Goal: Check status: Check status

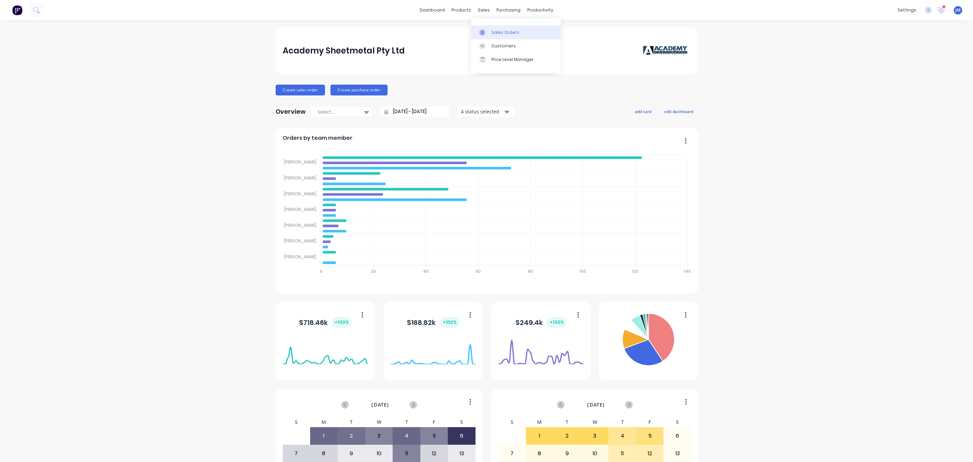
click at [494, 33] on div "Sales Orders" at bounding box center [506, 32] width 28 height 6
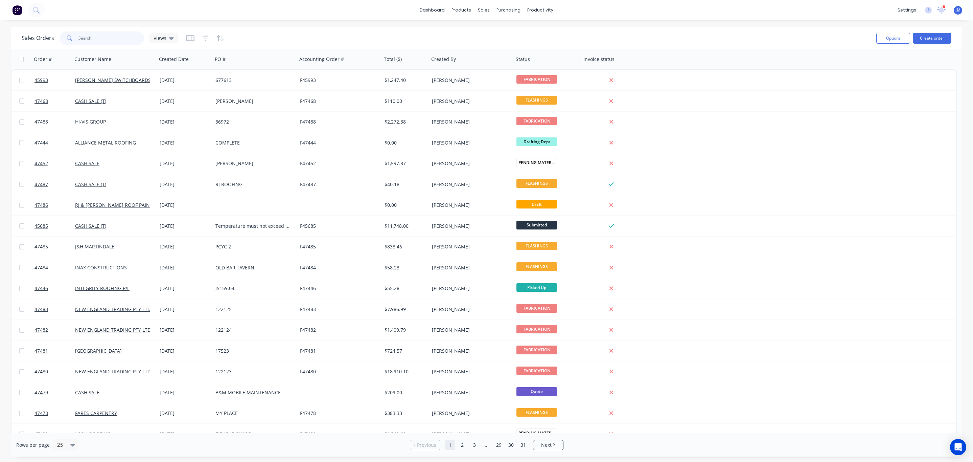
click at [94, 39] on input "text" at bounding box center [111, 38] width 66 height 14
paste input "151447"
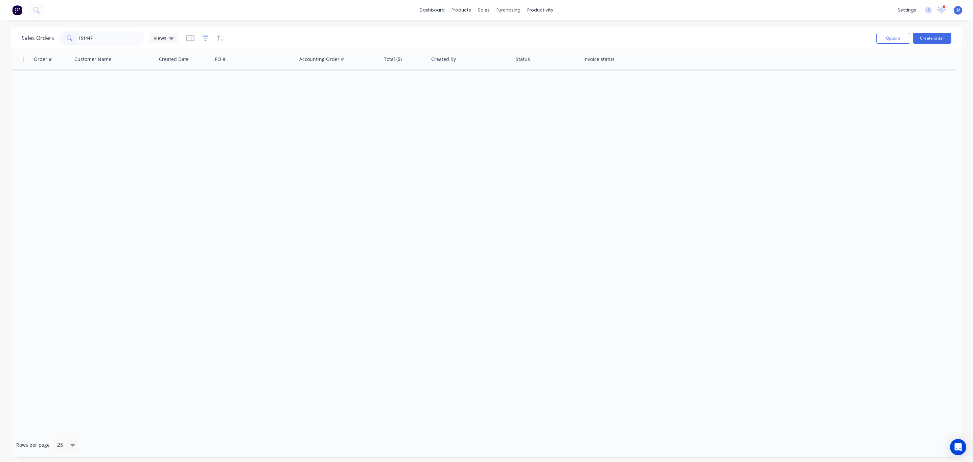
click at [205, 38] on icon "button" at bounding box center [206, 38] width 6 height 7
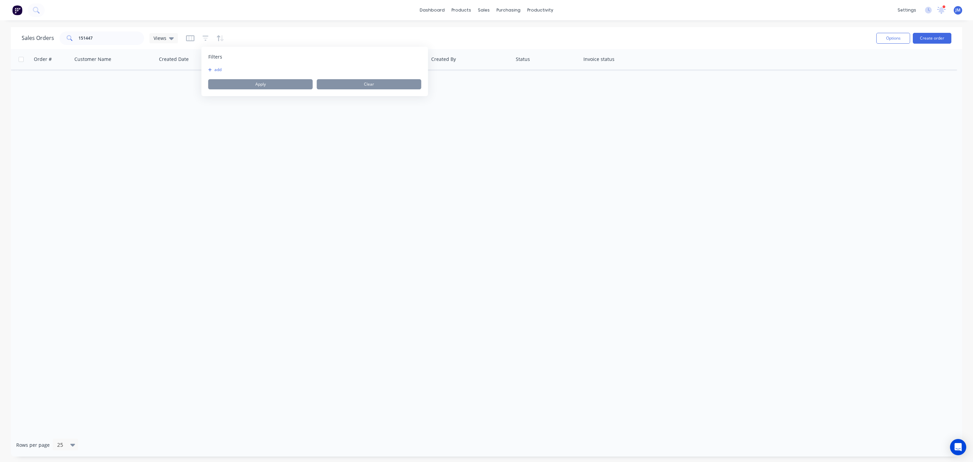
click at [210, 73] on div "add Apply Clear" at bounding box center [314, 78] width 213 height 22
click at [210, 68] on icon "button" at bounding box center [210, 70] width 4 height 4
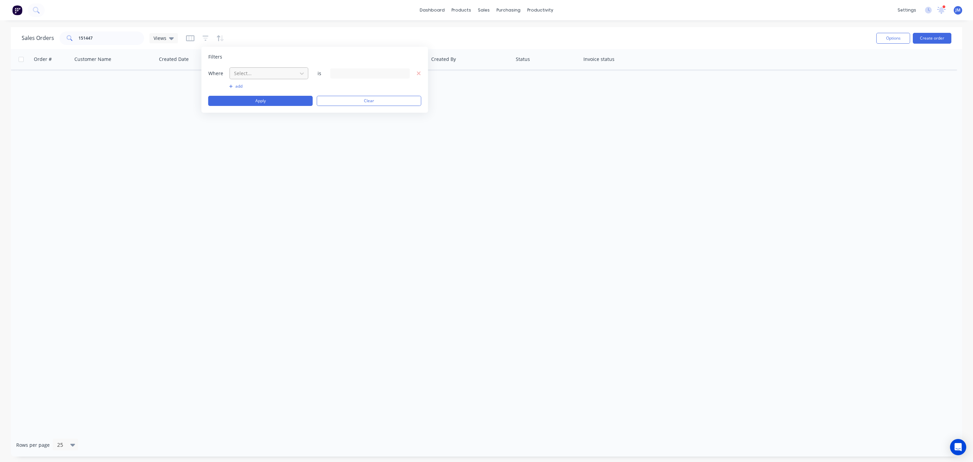
click at [255, 77] on div at bounding box center [263, 73] width 61 height 8
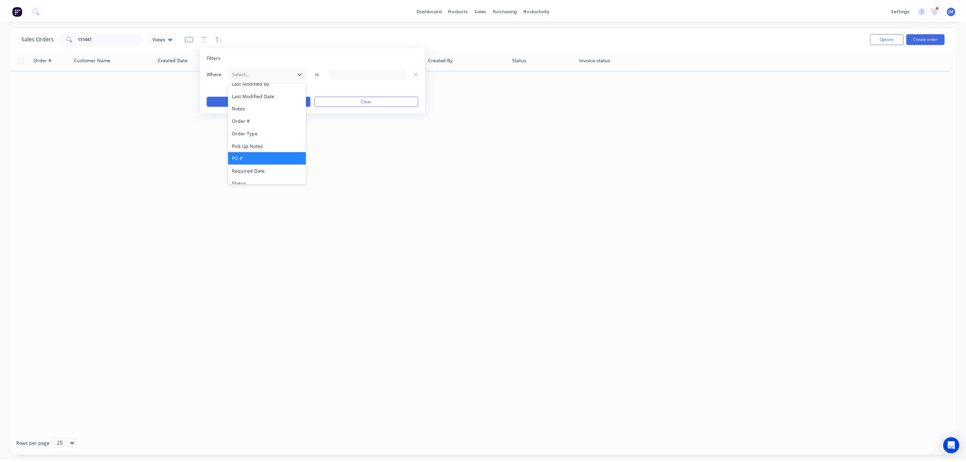
scroll to position [164, 0]
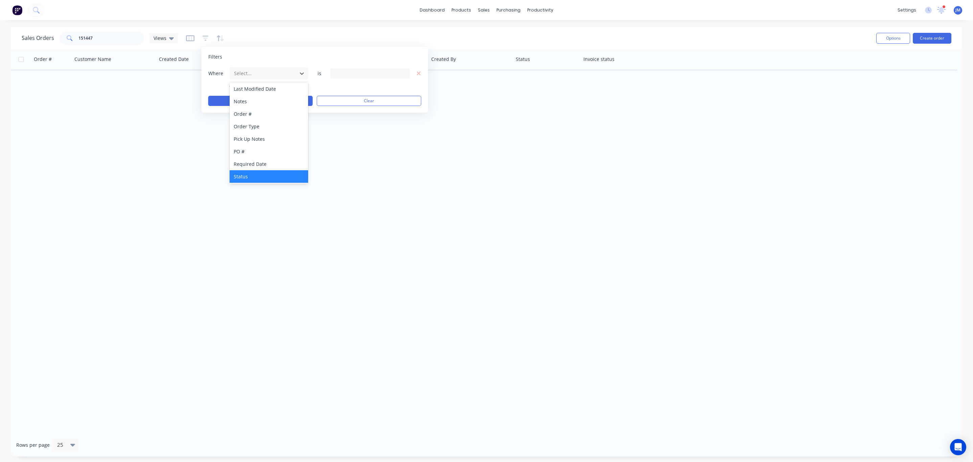
click at [253, 177] on div "Status" at bounding box center [269, 176] width 78 height 13
click at [351, 73] on div "13 Status selected" at bounding box center [364, 73] width 61 height 7
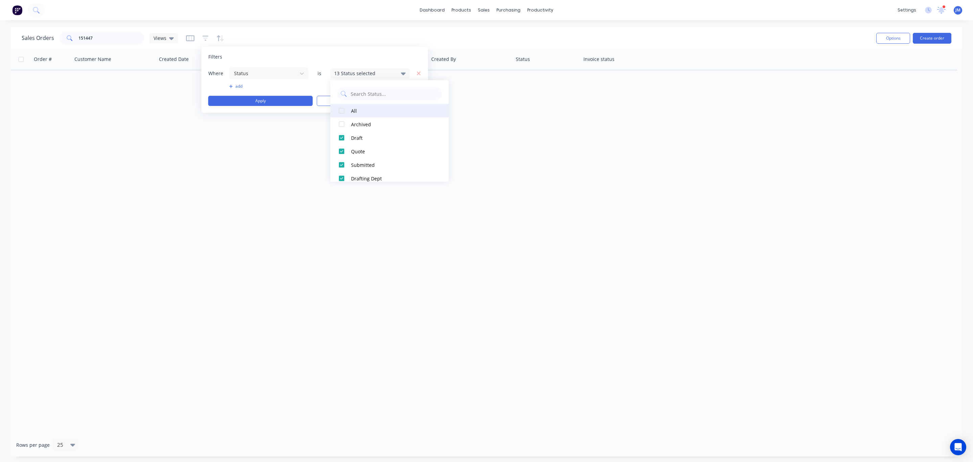
click at [351, 110] on div "All" at bounding box center [391, 110] width 81 height 7
click at [261, 95] on div "Where Status is 14 Status selected add Apply Clear" at bounding box center [314, 86] width 213 height 39
click at [263, 105] on button "Apply" at bounding box center [260, 101] width 105 height 10
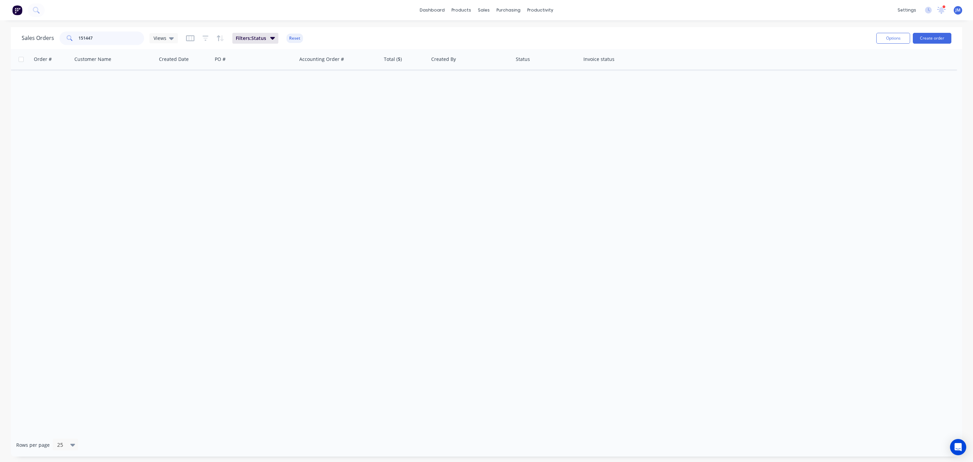
click at [106, 35] on input "151447" at bounding box center [111, 38] width 66 height 14
drag, startPoint x: 109, startPoint y: 40, endPoint x: 82, endPoint y: 40, distance: 26.4
click at [82, 40] on input "151447" at bounding box center [111, 38] width 66 height 14
type input "152831"
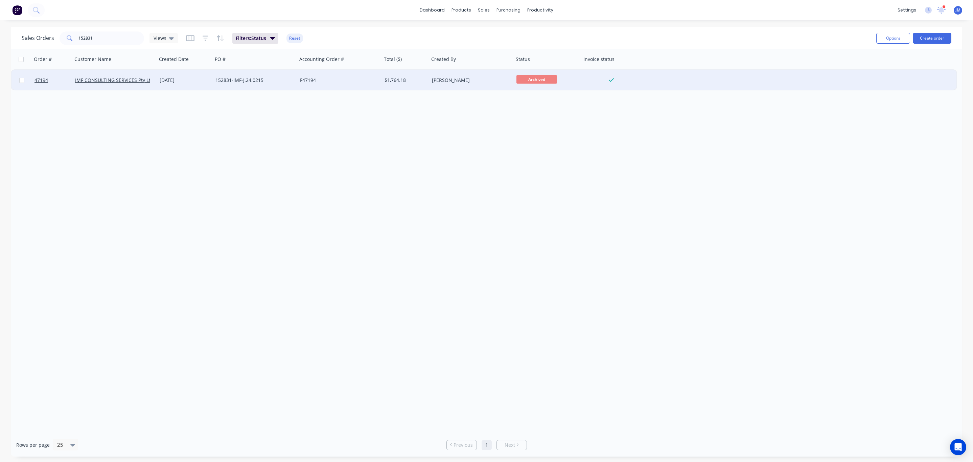
click at [458, 81] on div "[PERSON_NAME]" at bounding box center [469, 80] width 75 height 7
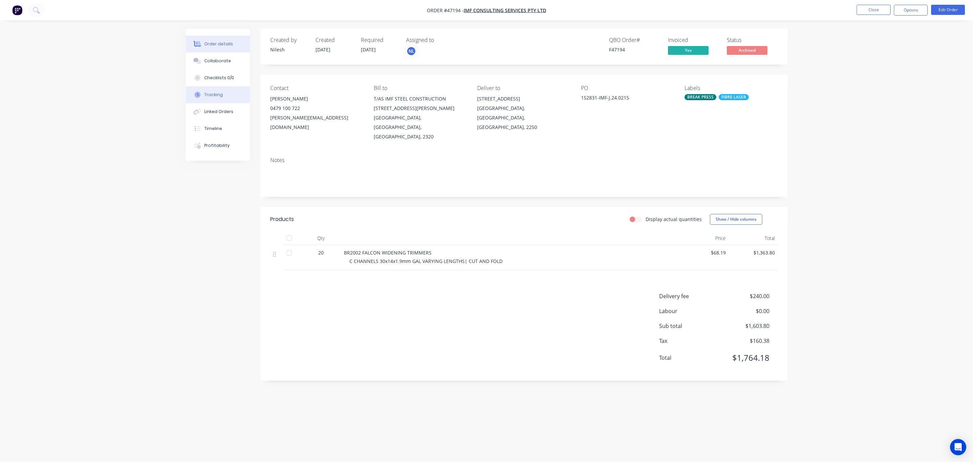
click at [223, 94] on button "Tracking" at bounding box center [218, 94] width 64 height 17
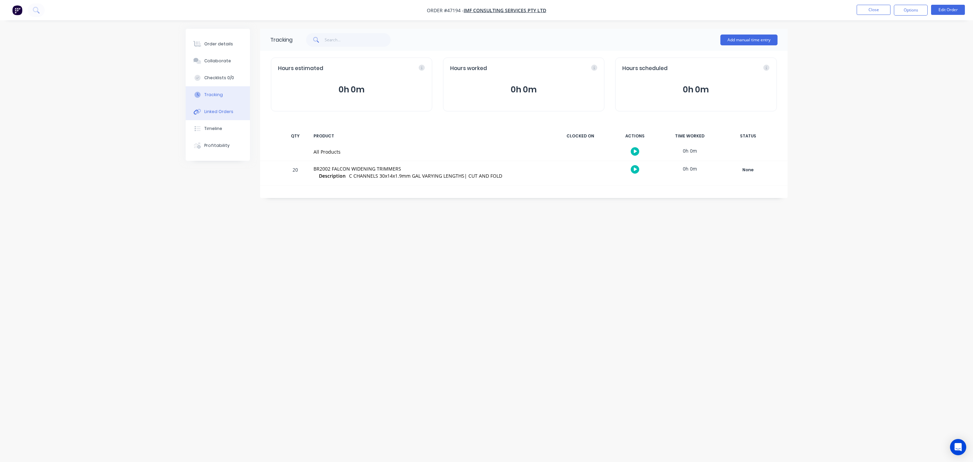
click at [219, 109] on div "Linked Orders" at bounding box center [218, 112] width 29 height 6
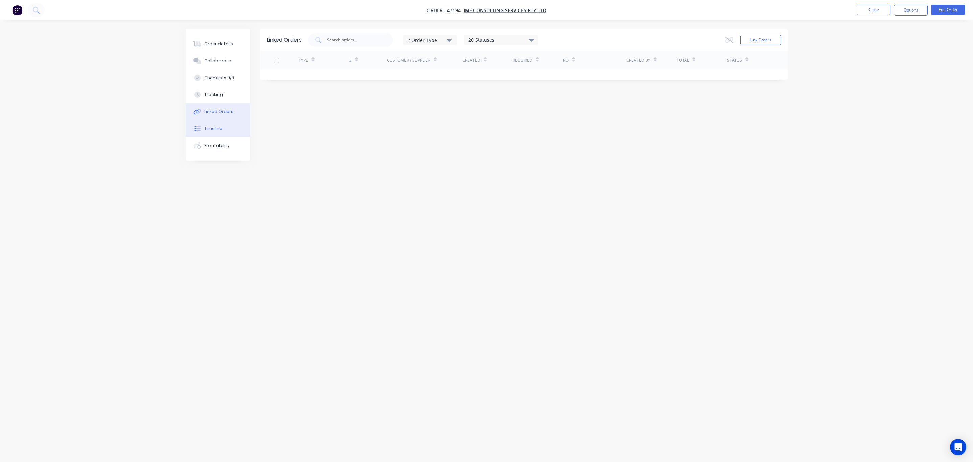
click at [223, 128] on button "Timeline" at bounding box center [218, 128] width 64 height 17
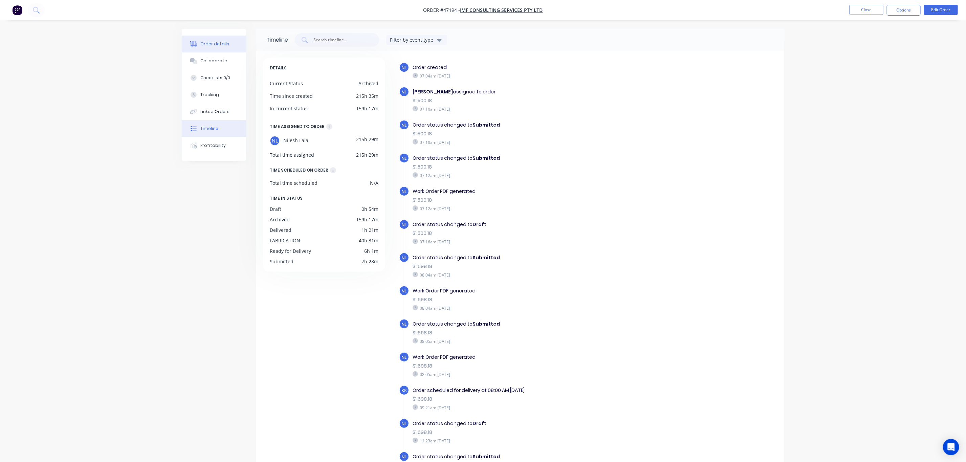
click at [185, 42] on button "Order details" at bounding box center [214, 44] width 64 height 17
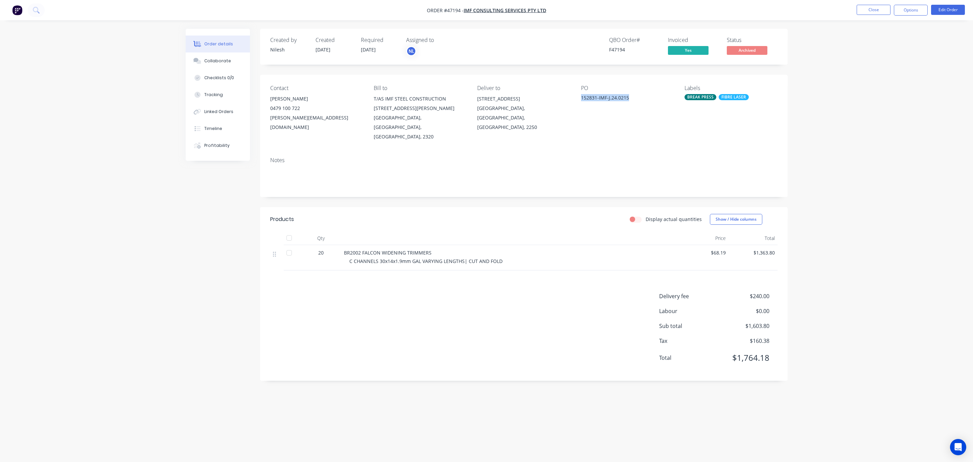
drag, startPoint x: 628, startPoint y: 97, endPoint x: 579, endPoint y: 94, distance: 49.8
click at [579, 94] on div "Contact [PERSON_NAME] [PHONE_NUMBER] [PERSON_NAME][EMAIL_ADDRESS][DOMAIN_NAME] …" at bounding box center [524, 113] width 528 height 77
